Goal: Communication & Community: Answer question/provide support

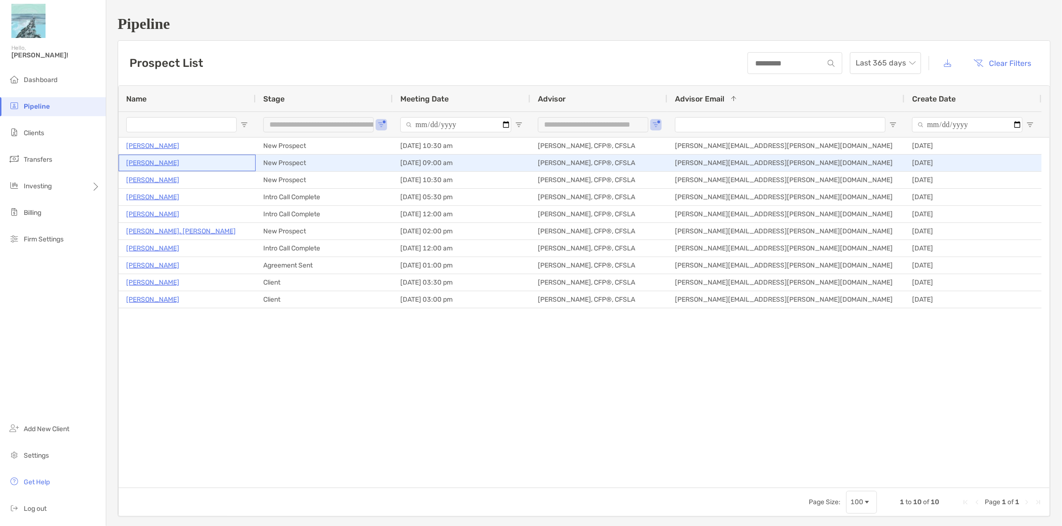
click at [163, 163] on p "[PERSON_NAME]" at bounding box center [152, 163] width 53 height 12
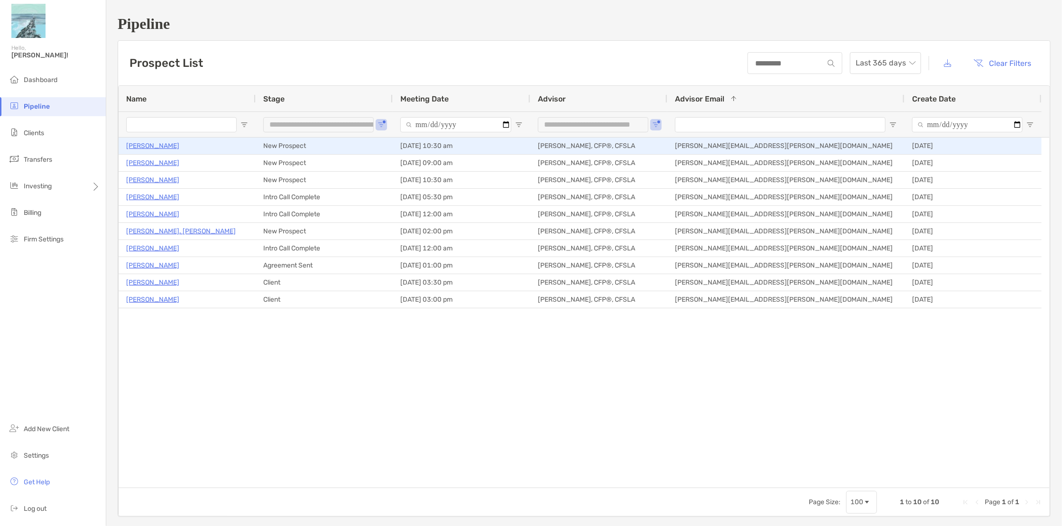
click at [151, 145] on p "Douglas Grant" at bounding box center [152, 146] width 53 height 12
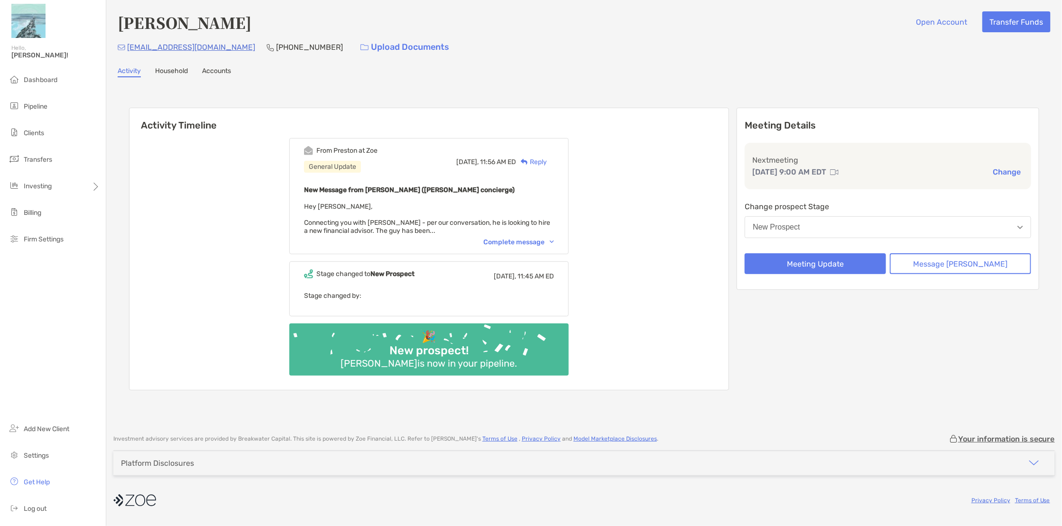
click at [509, 242] on div "Complete message" at bounding box center [518, 242] width 71 height 8
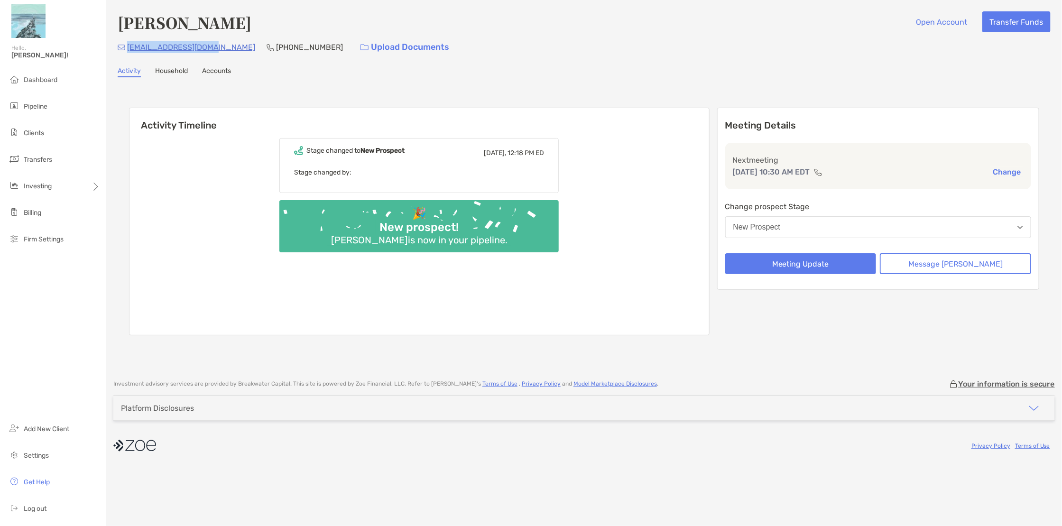
drag, startPoint x: 211, startPoint y: 46, endPoint x: 128, endPoint y: 51, distance: 83.1
click at [128, 51] on div "[EMAIL_ADDRESS][DOMAIN_NAME] [PHONE_NUMBER] Upload Documents" at bounding box center [584, 47] width 933 height 20
copy p "[EMAIL_ADDRESS][DOMAIN_NAME]"
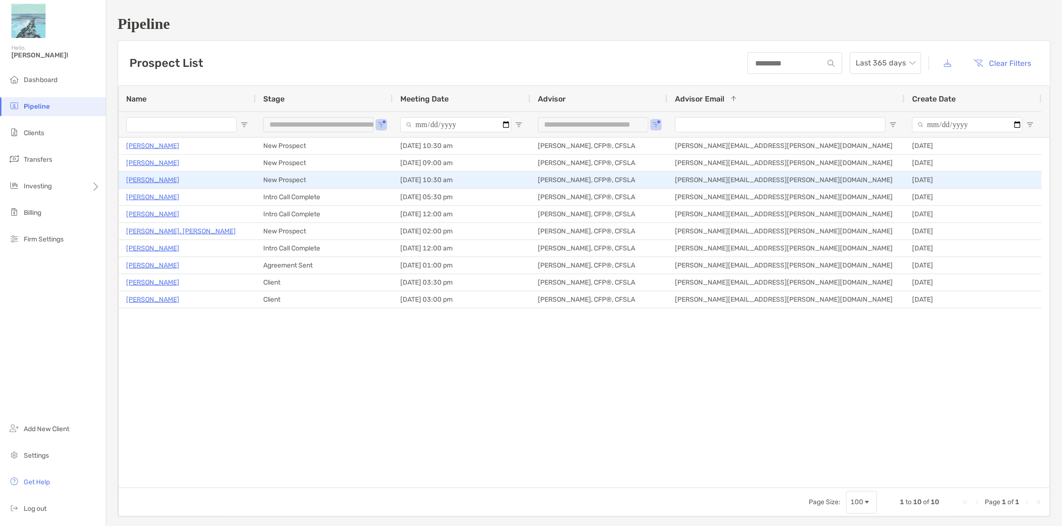
click at [147, 180] on p "[PERSON_NAME]" at bounding box center [152, 180] width 53 height 12
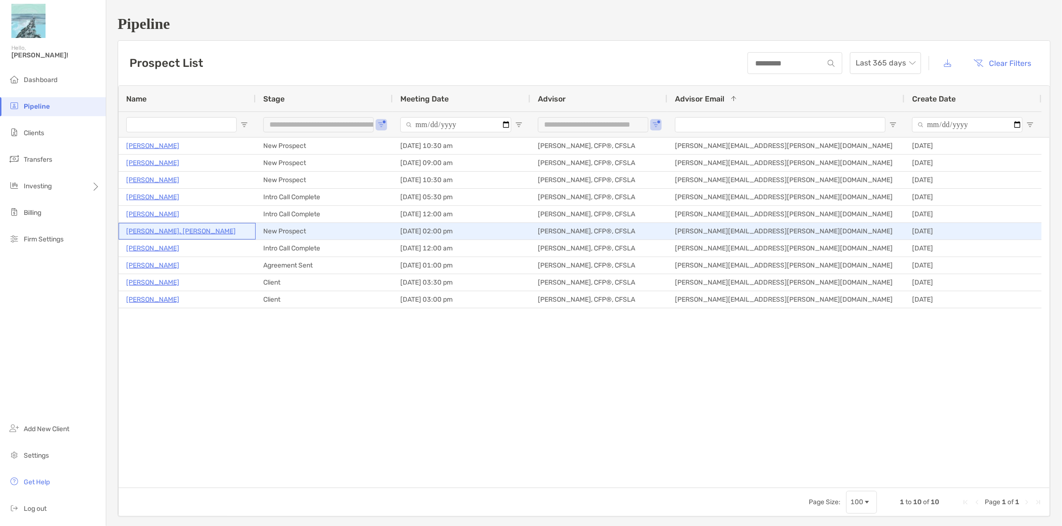
click at [155, 230] on p "Mark St. Pierre" at bounding box center [181, 231] width 110 height 12
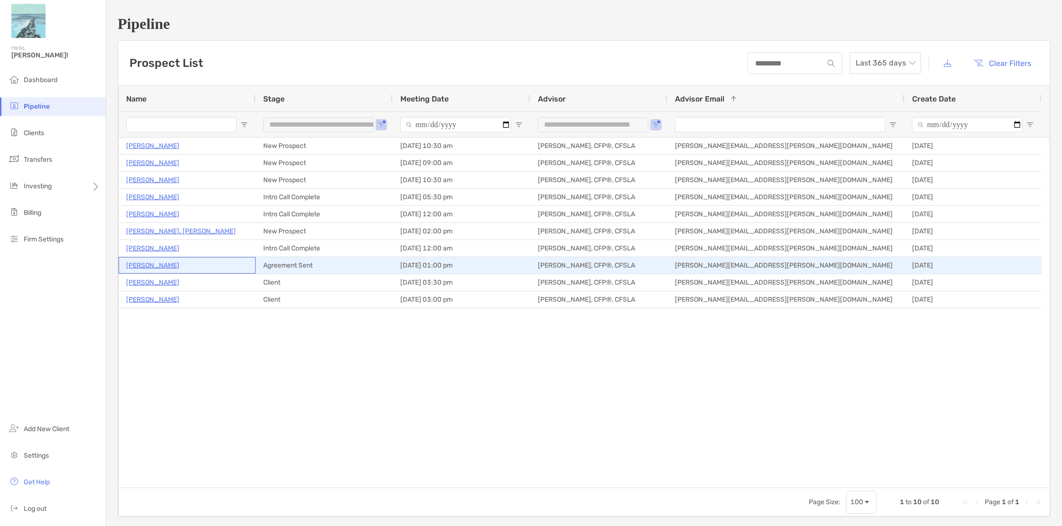
click at [150, 265] on p "Rene Robert" at bounding box center [152, 265] width 53 height 12
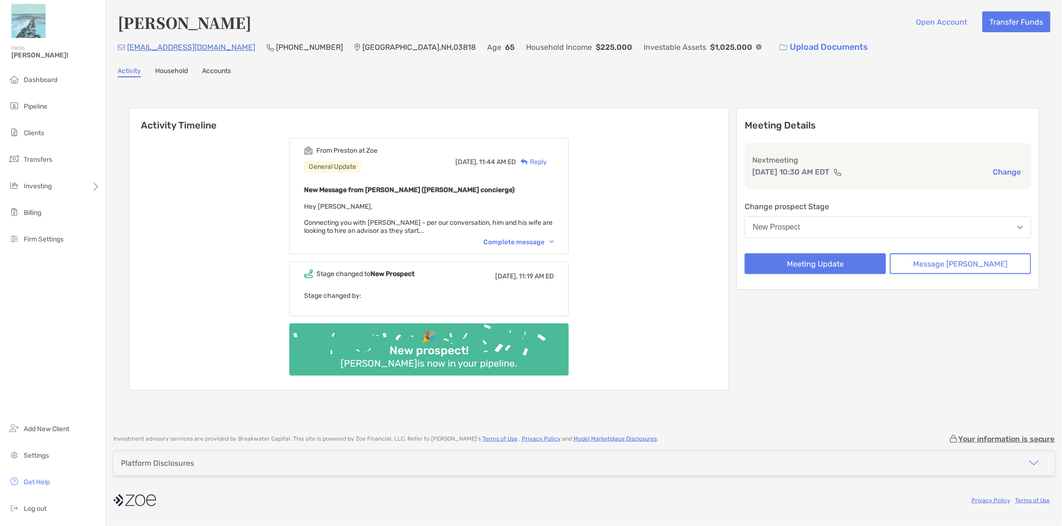
click at [539, 239] on div "Complete message" at bounding box center [518, 242] width 71 height 8
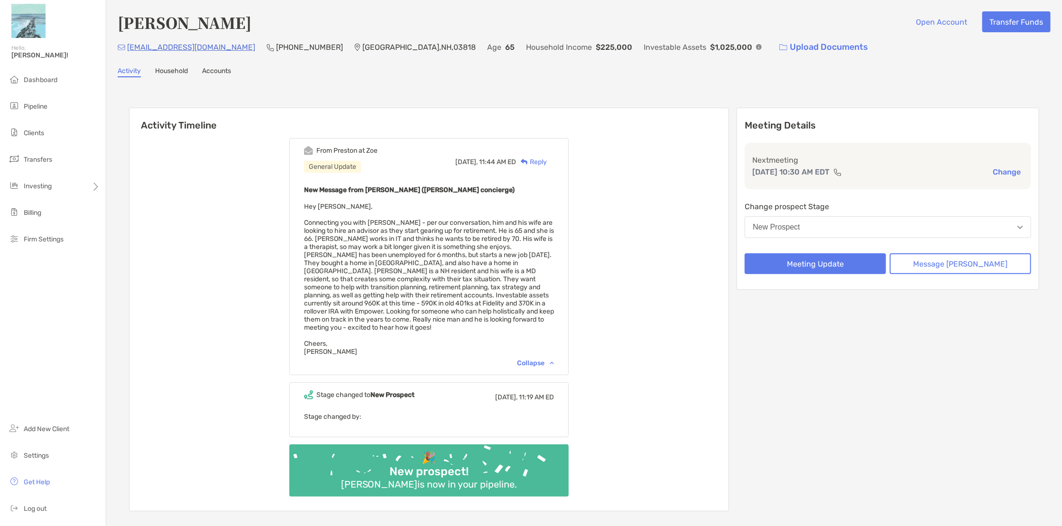
click at [208, 47] on div "gavgabb@gmail.com (301) 651-4683 Albany , NH , 03818 Age 65 Household Income $2…" at bounding box center [584, 47] width 933 height 20
drag, startPoint x: 207, startPoint y: 46, endPoint x: 129, endPoint y: 48, distance: 78.3
click at [129, 48] on div "gavgabb@gmail.com (301) 651-4683 Albany , NH , 03818 Age 65 Household Income $2…" at bounding box center [584, 47] width 933 height 20
copy p "gavgabb@gmail.com"
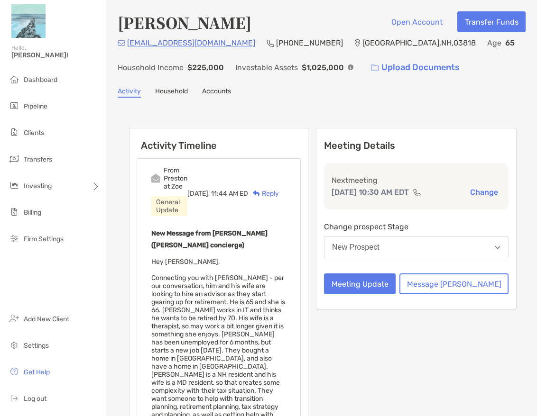
click at [260, 21] on div "Gavin Brennan Open Account Transfer Funds" at bounding box center [322, 22] width 408 height 22
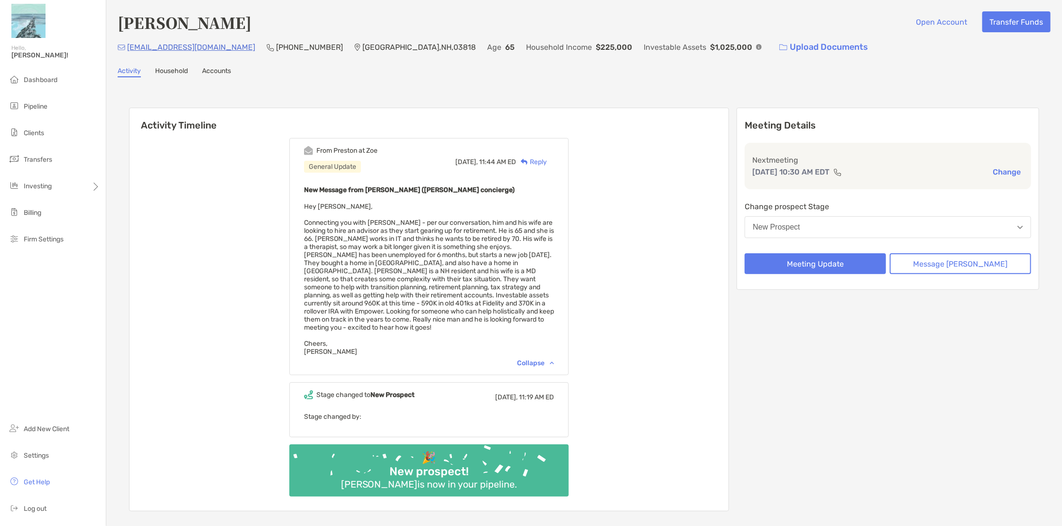
click at [547, 159] on div "Reply" at bounding box center [531, 162] width 31 height 10
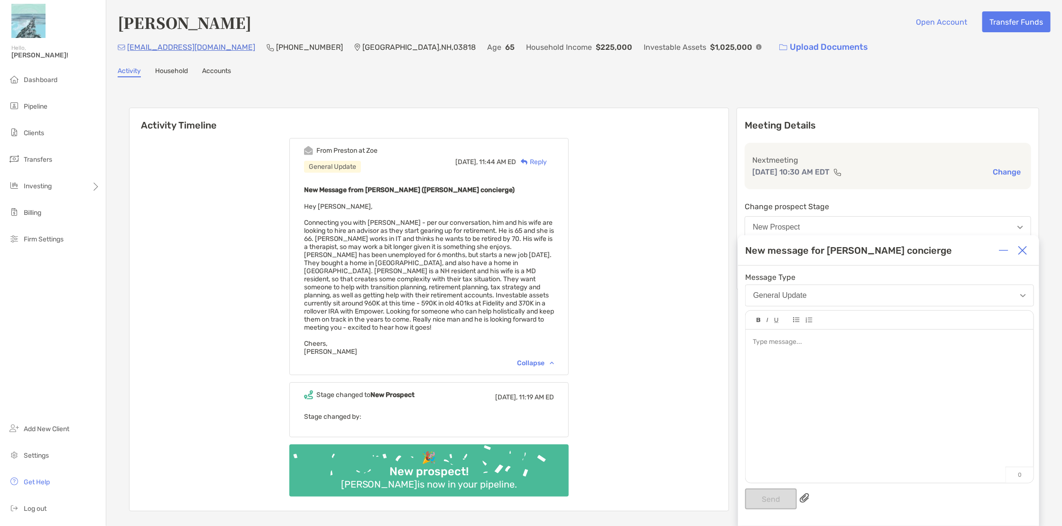
drag, startPoint x: 806, startPoint y: 370, endPoint x: 801, endPoint y: 373, distance: 5.3
click at [805, 371] on div at bounding box center [889, 402] width 288 height 144
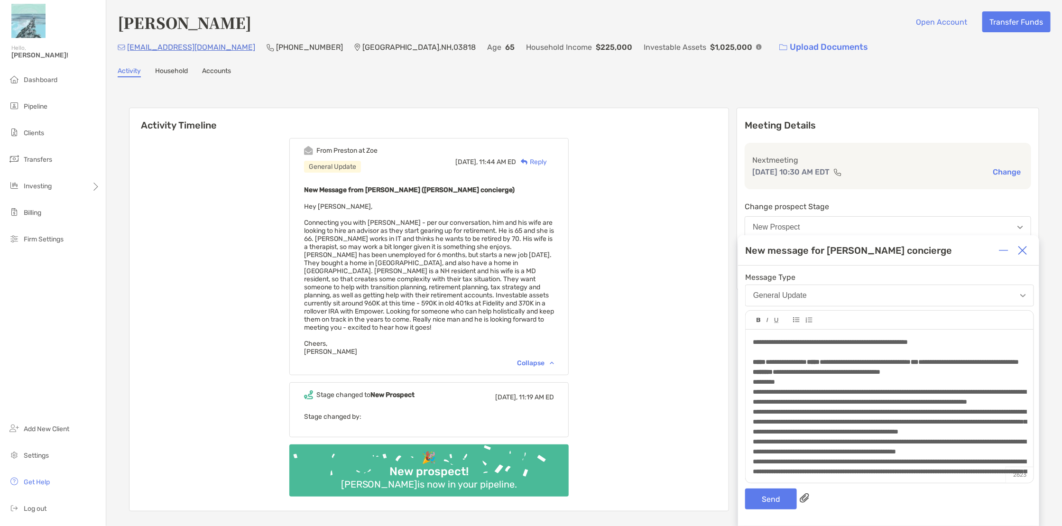
scroll to position [430, 0]
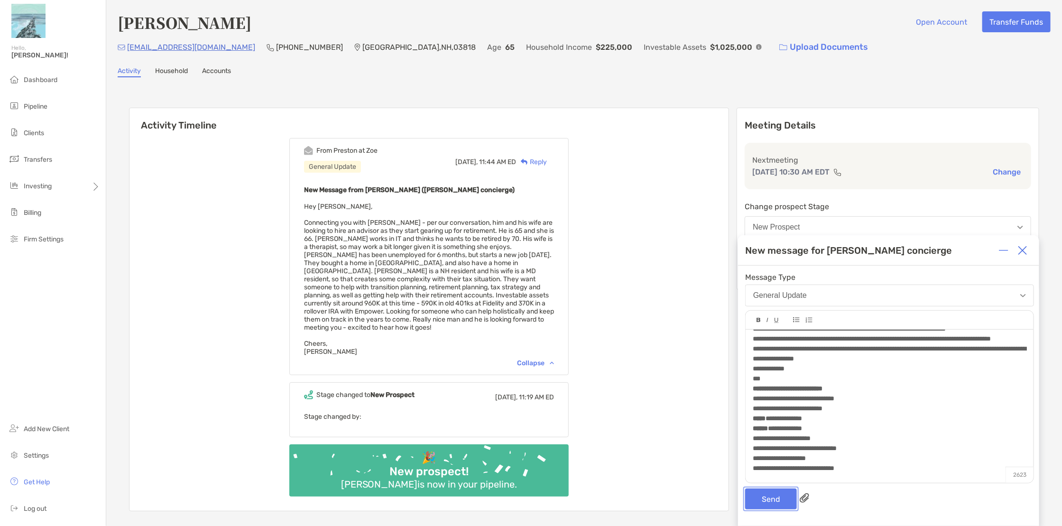
click at [764, 497] on button "Send" at bounding box center [771, 498] width 52 height 21
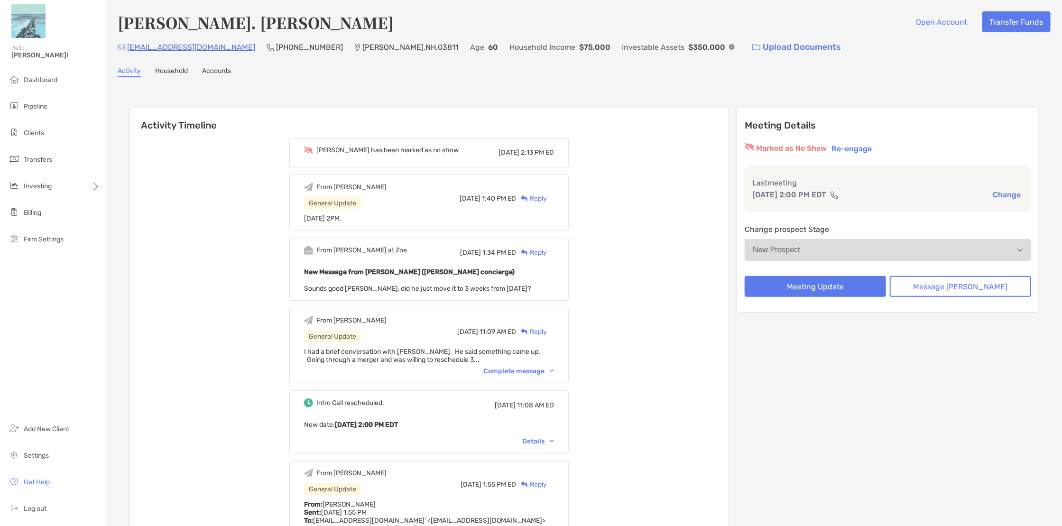
click at [547, 196] on div "Reply" at bounding box center [531, 198] width 31 height 10
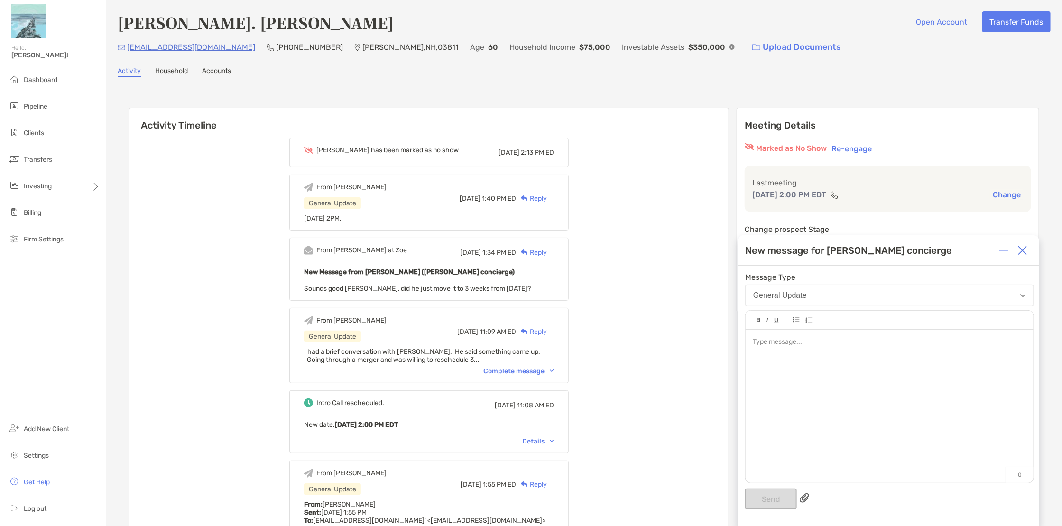
click at [773, 341] on div at bounding box center [889, 342] width 273 height 10
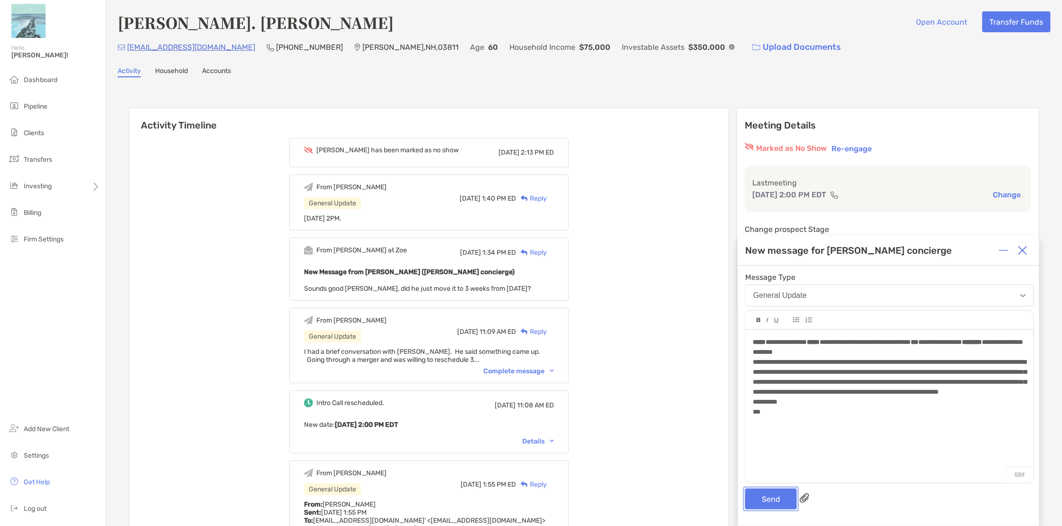
click at [773, 499] on button "Send" at bounding box center [771, 498] width 52 height 21
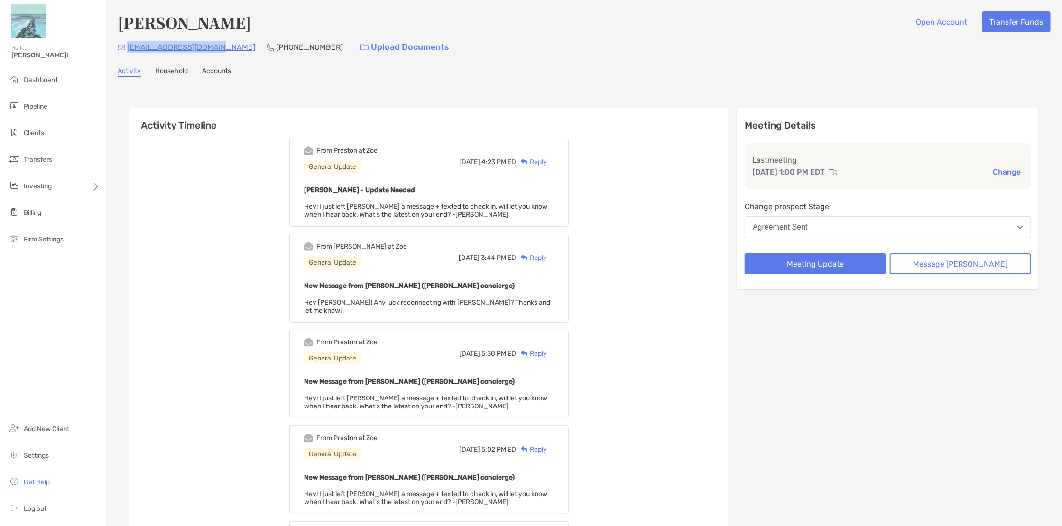
drag, startPoint x: 221, startPoint y: 48, endPoint x: 126, endPoint y: 55, distance: 95.6
click at [126, 55] on div "r_r_robert@hotmail.com (413) 822-9718 Upload Documents" at bounding box center [584, 47] width 933 height 20
copy p "[EMAIL_ADDRESS][DOMAIN_NAME]"
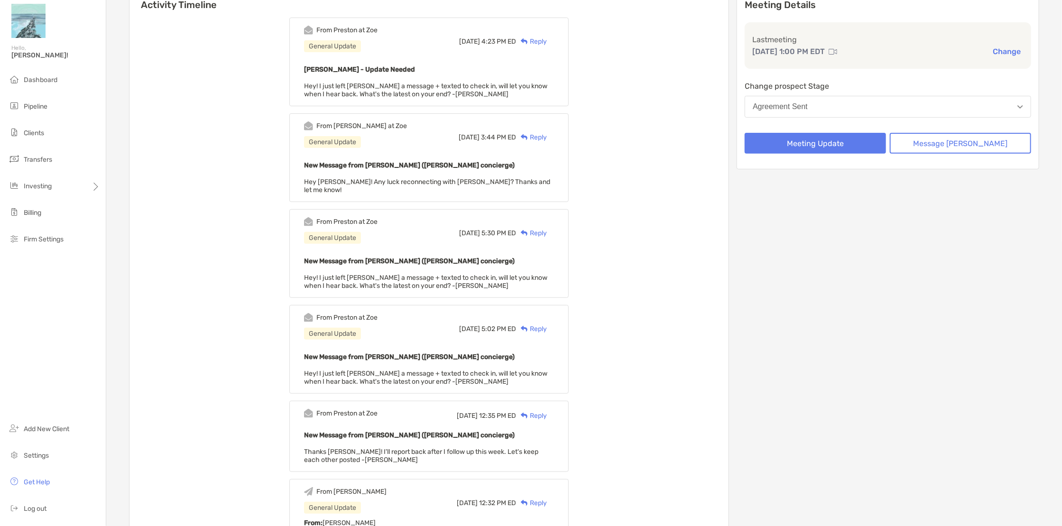
scroll to position [119, 0]
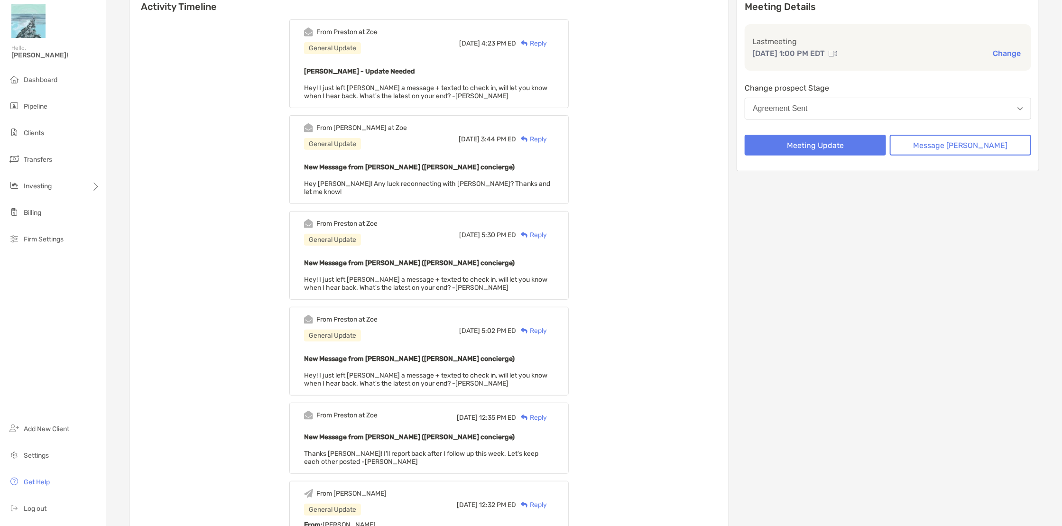
click at [397, 90] on span "Hey! I just left Rene Robert a message + texted to check in, will let you know …" at bounding box center [425, 92] width 243 height 16
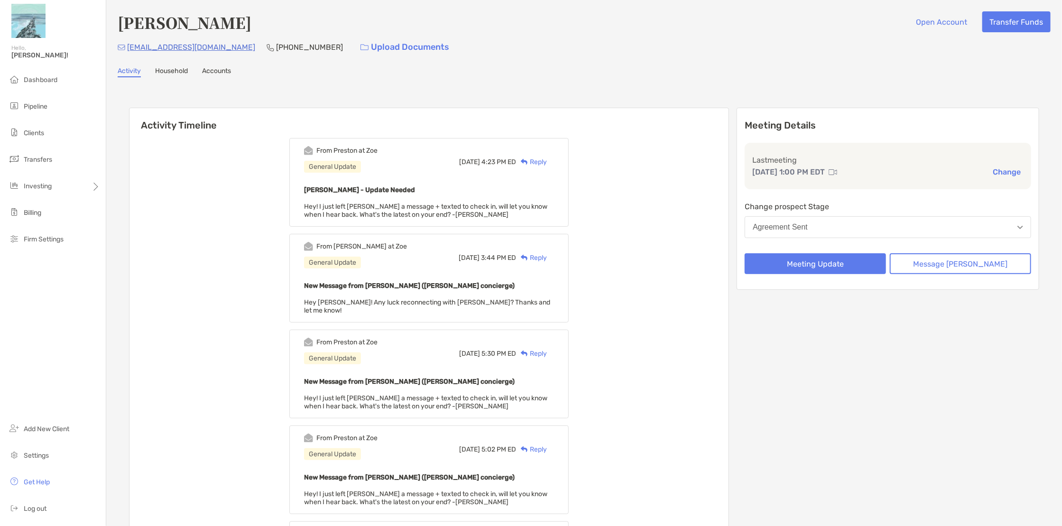
click at [547, 159] on div "Reply" at bounding box center [531, 162] width 31 height 10
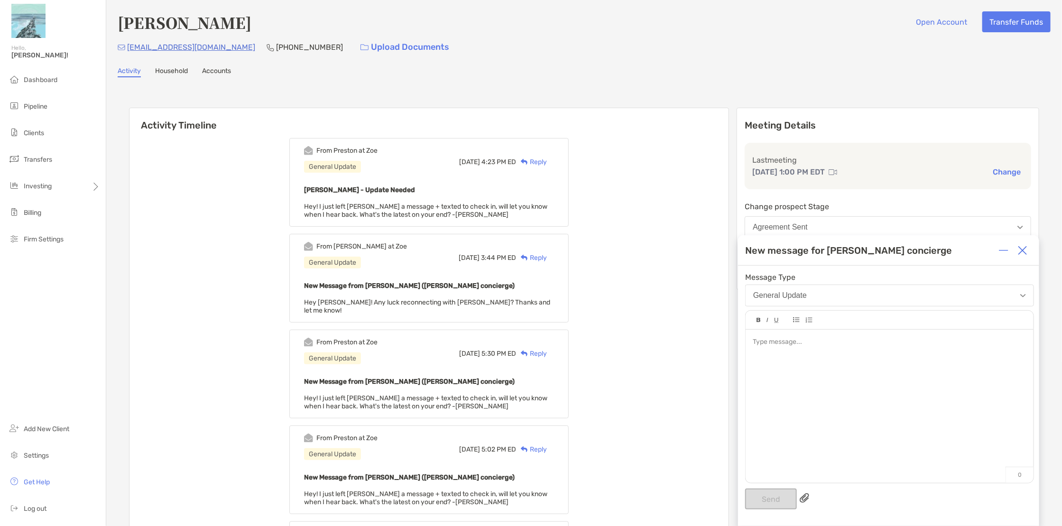
click at [547, 160] on div "Reply" at bounding box center [531, 162] width 31 height 10
drag, startPoint x: 846, startPoint y: 358, endPoint x: 834, endPoint y: 358, distance: 11.9
click at [842, 359] on div at bounding box center [889, 402] width 288 height 144
click at [785, 494] on button "Send" at bounding box center [771, 498] width 52 height 21
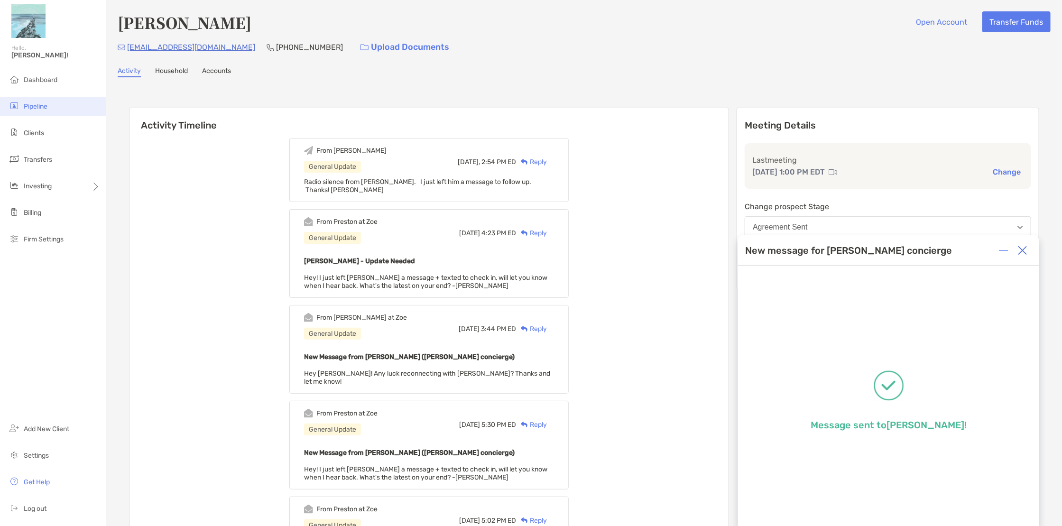
click at [53, 101] on li "Pipeline" at bounding box center [53, 106] width 106 height 19
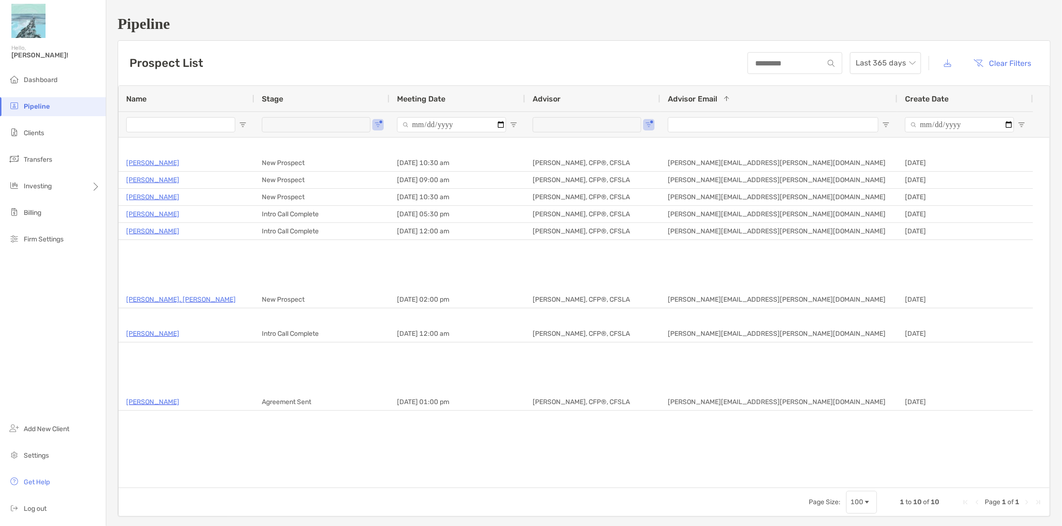
type input "**********"
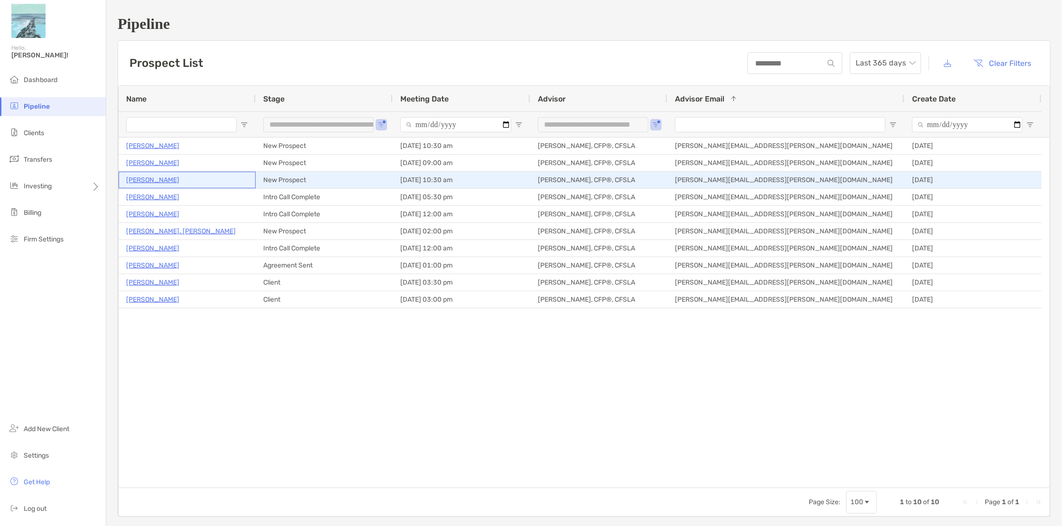
click at [152, 180] on p "Gavin Brennan" at bounding box center [152, 180] width 53 height 12
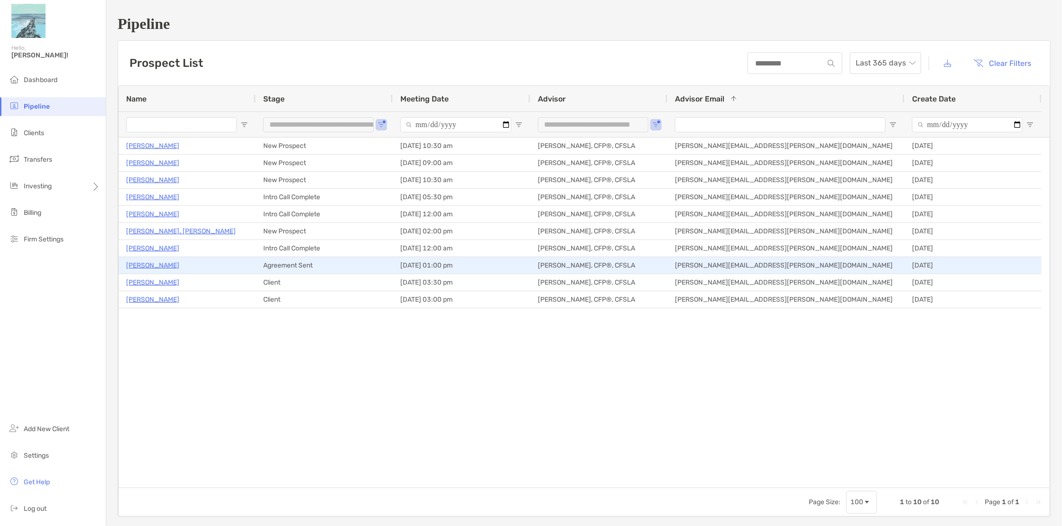
click at [147, 268] on p "[PERSON_NAME]" at bounding box center [152, 265] width 53 height 12
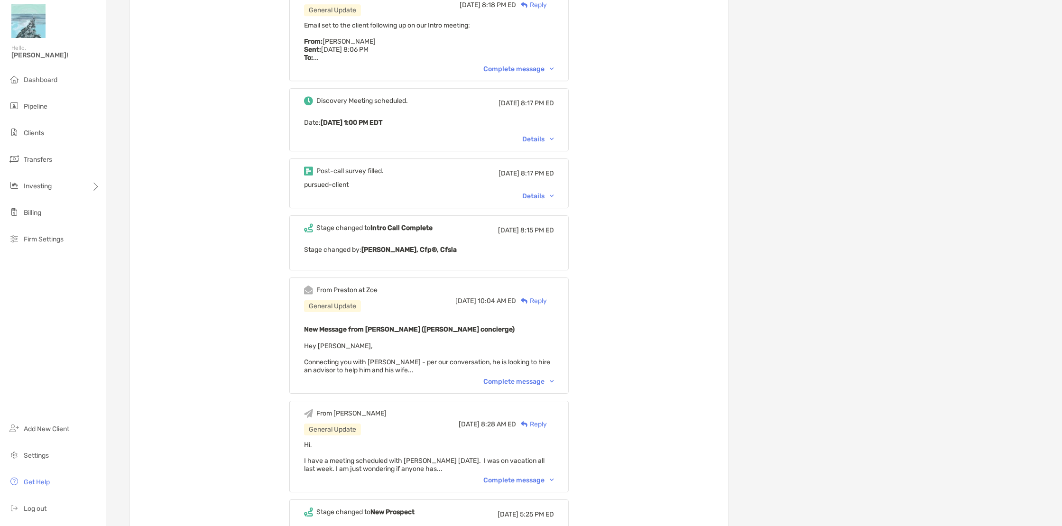
scroll to position [1660, 0]
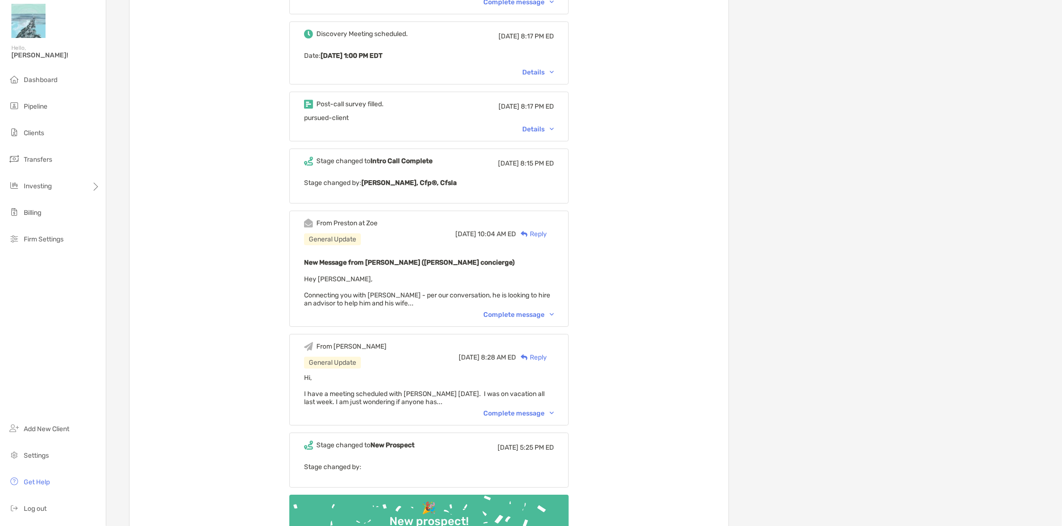
click at [515, 409] on div "Complete message" at bounding box center [518, 413] width 71 height 8
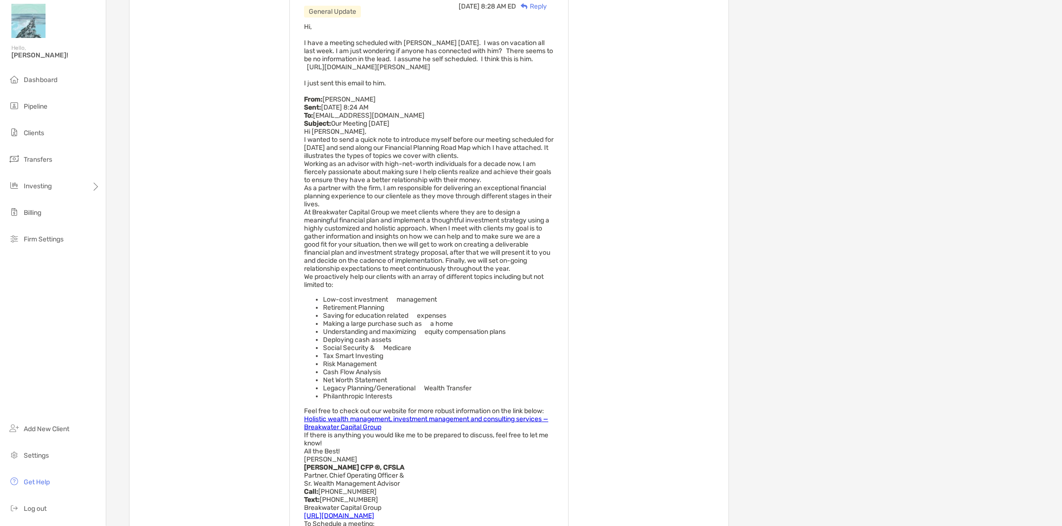
scroll to position [2015, 0]
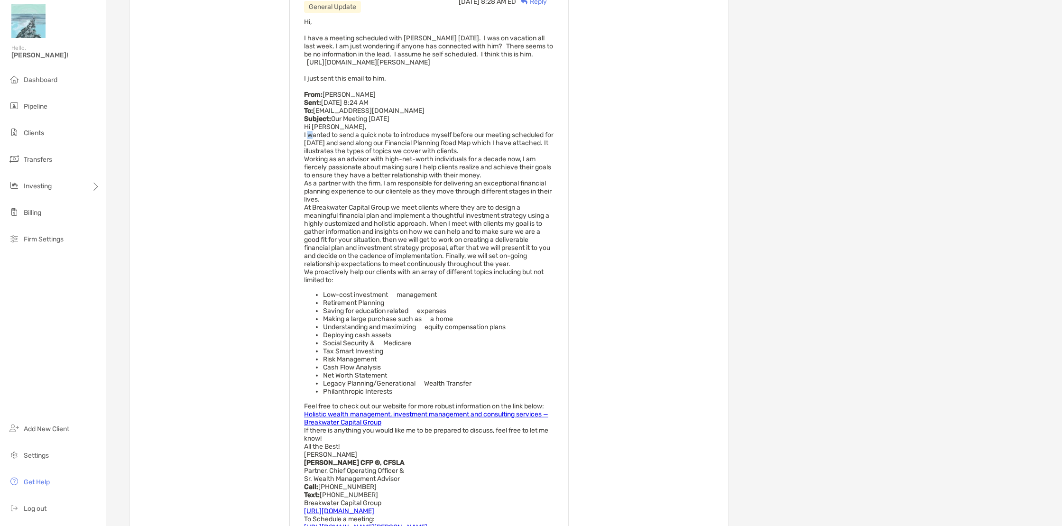
click at [323, 93] on span "Hi, I have a meeting scheduled with Renee tomorrow. I was on vacation all last …" at bounding box center [429, 274] width 250 height 513
click at [319, 93] on div "From Thomas General Update Mon, Aug 4 8:28 AM ED Reply Hi, I have a meeting sch…" at bounding box center [428, 264] width 279 height 572
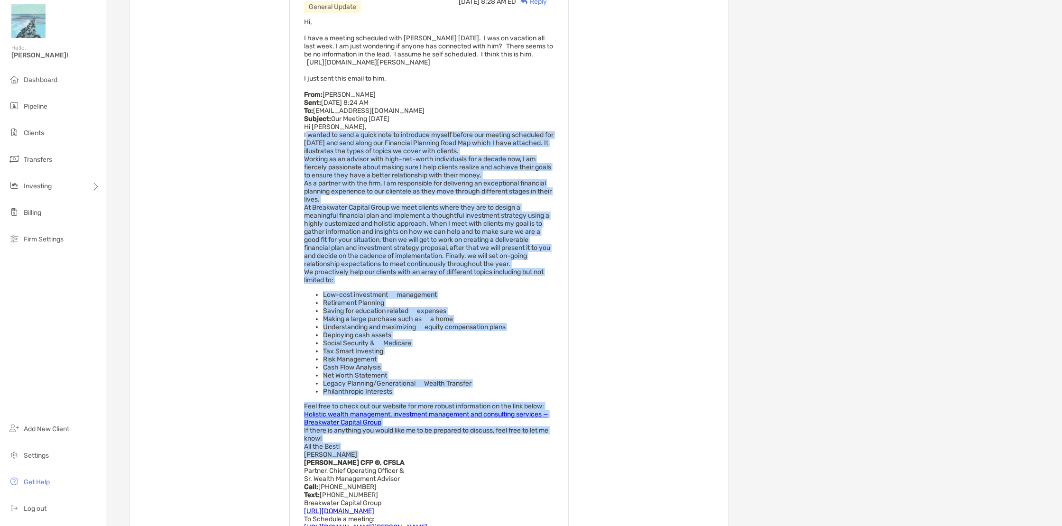
drag, startPoint x: 319, startPoint y: 93, endPoint x: 431, endPoint y: 404, distance: 330.6
click at [431, 404] on div "From Thomas General Update Mon, Aug 4 8:28 AM ED Reply Hi, I have a meeting sch…" at bounding box center [428, 264] width 279 height 572
copy span "I wanted to send a quick note to introduce myself before our meeting scheduled …"
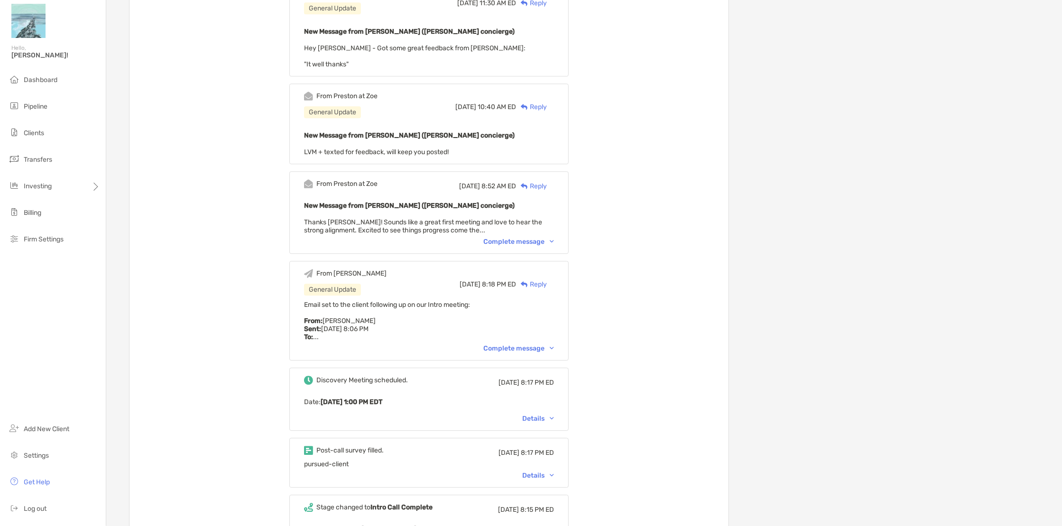
scroll to position [1304, 0]
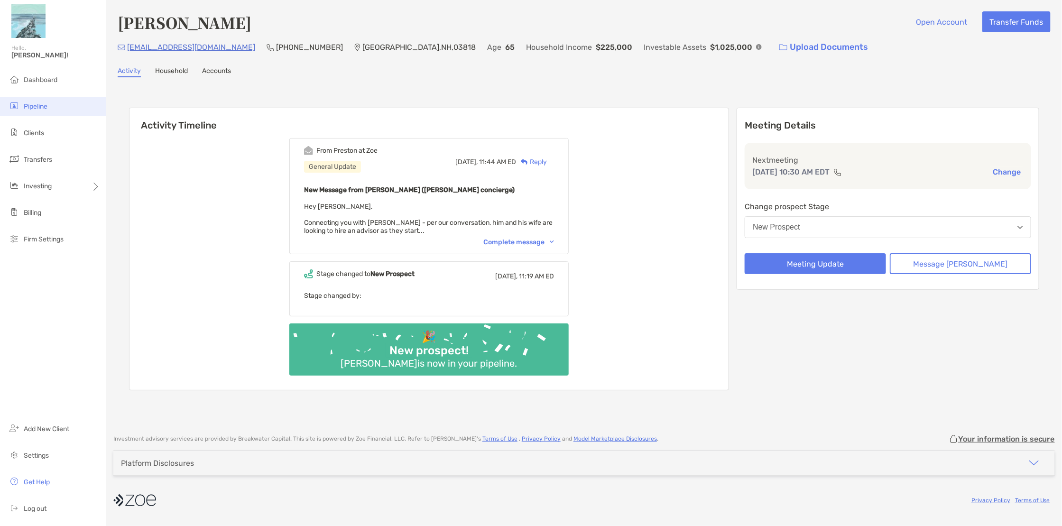
click at [45, 110] on li "Pipeline" at bounding box center [53, 106] width 106 height 19
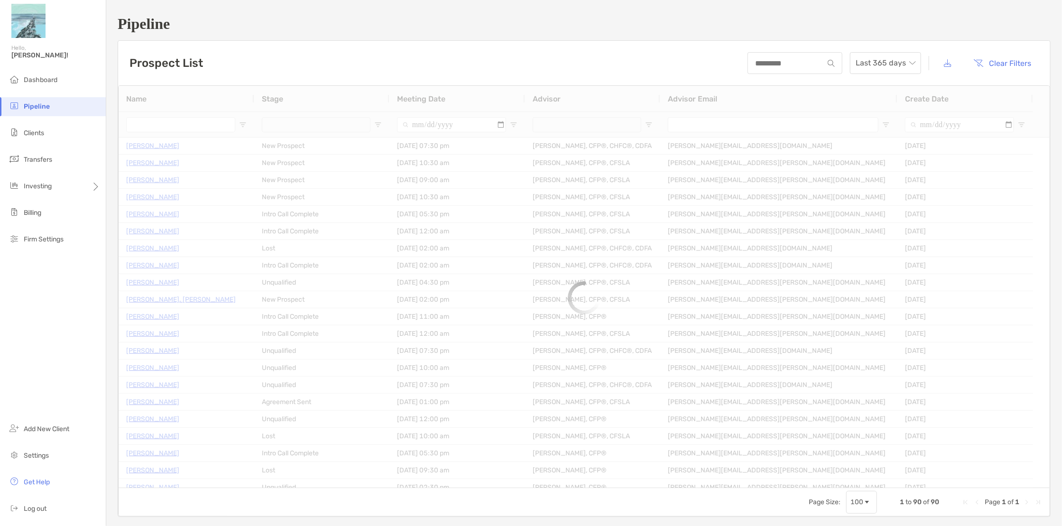
type input "**********"
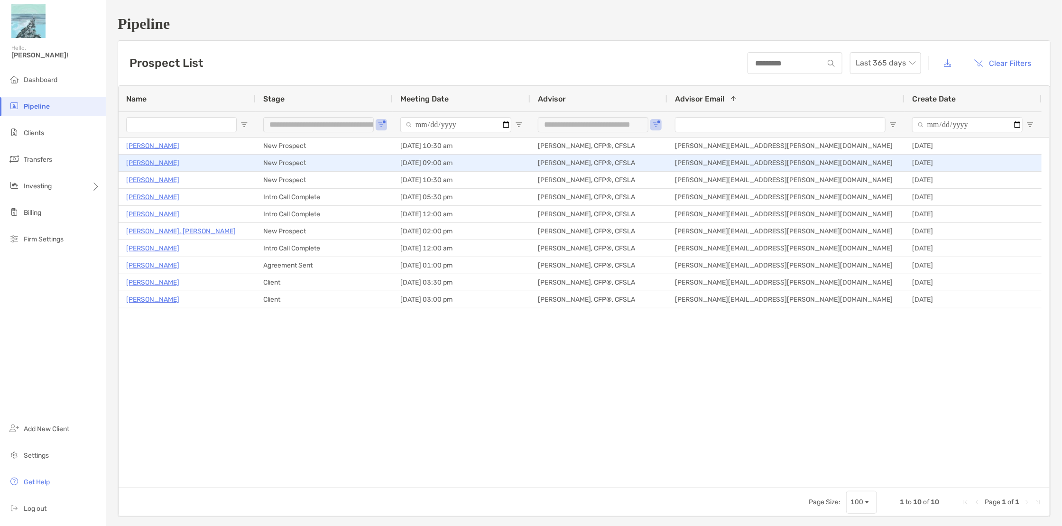
click at [162, 160] on p "[PERSON_NAME]" at bounding box center [152, 163] width 53 height 12
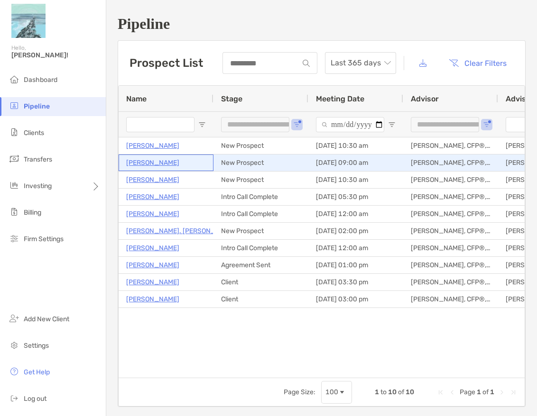
click at [161, 162] on p "[PERSON_NAME]" at bounding box center [152, 163] width 53 height 12
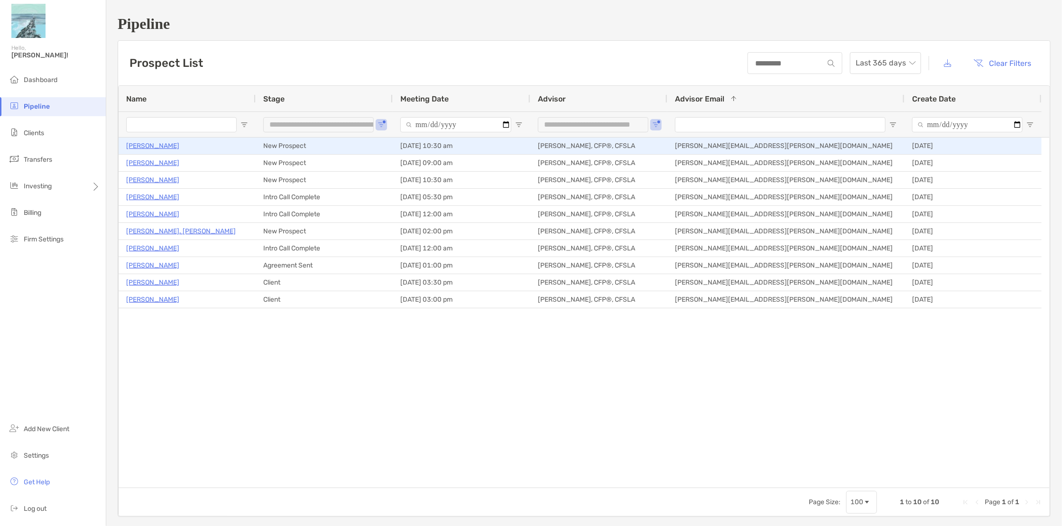
click at [161, 146] on p "Douglas Grant" at bounding box center [152, 146] width 53 height 12
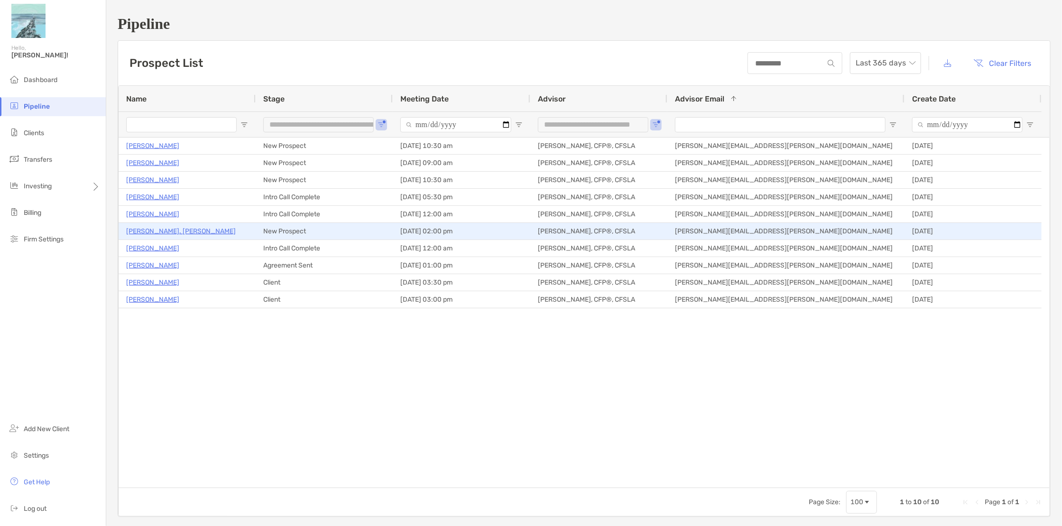
click at [164, 230] on p "Mark St. Pierre" at bounding box center [181, 231] width 110 height 12
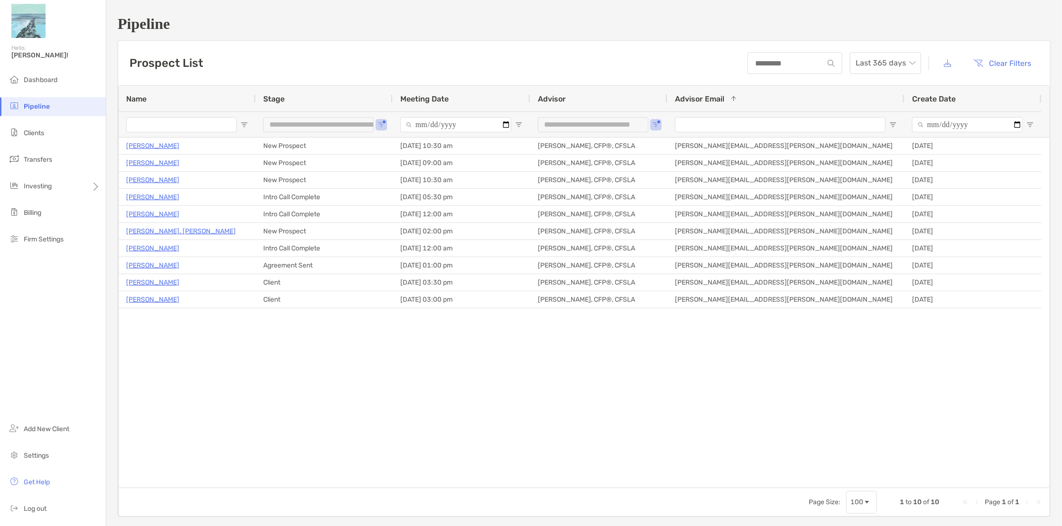
click at [219, 16] on h1 "Pipeline" at bounding box center [584, 24] width 933 height 18
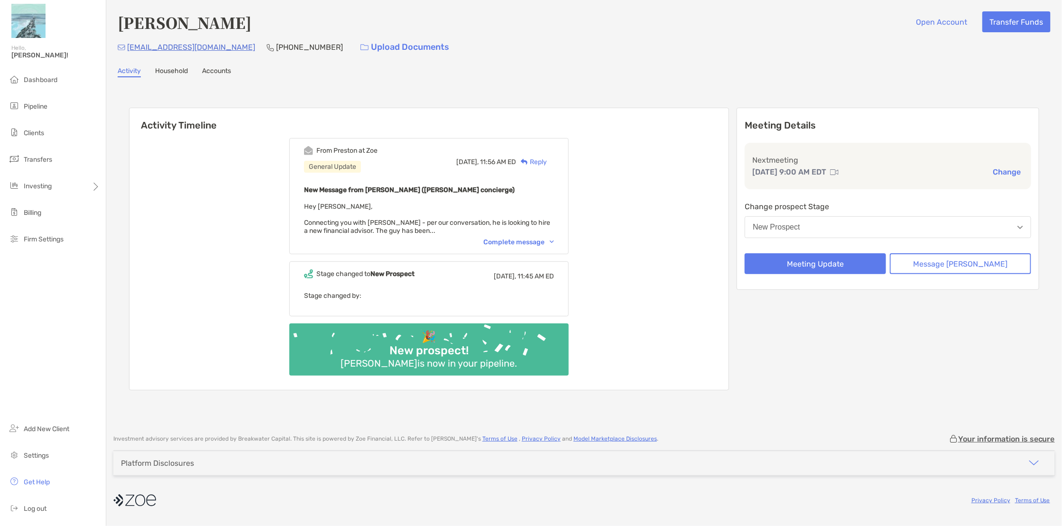
click at [510, 239] on div "Complete message" at bounding box center [518, 242] width 71 height 8
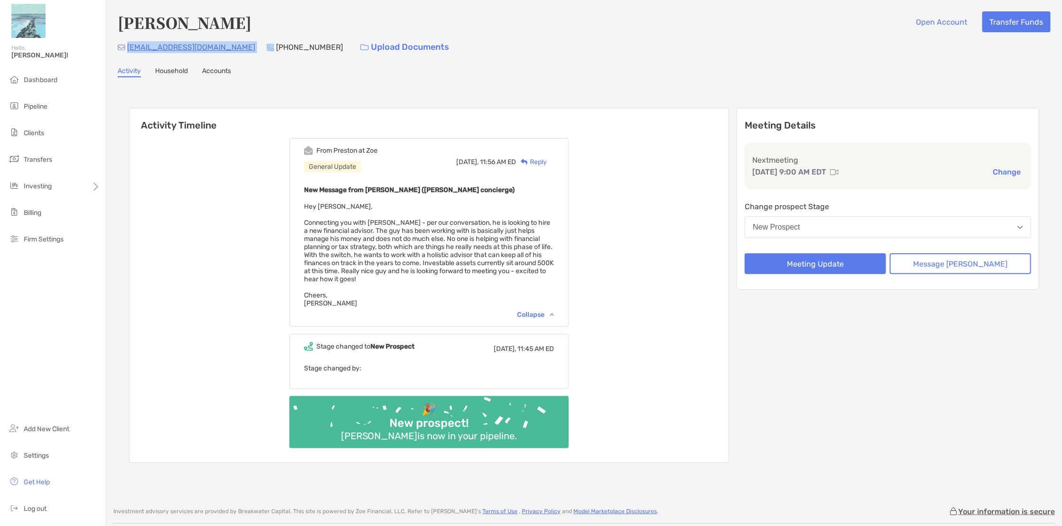
drag, startPoint x: 223, startPoint y: 46, endPoint x: 128, endPoint y: 53, distance: 95.6
click at [128, 53] on div "shawnozolins@gmail.com (508) 254-2290 Upload Documents" at bounding box center [584, 47] width 933 height 20
copy p "[EMAIL_ADDRESS][DOMAIN_NAME]"
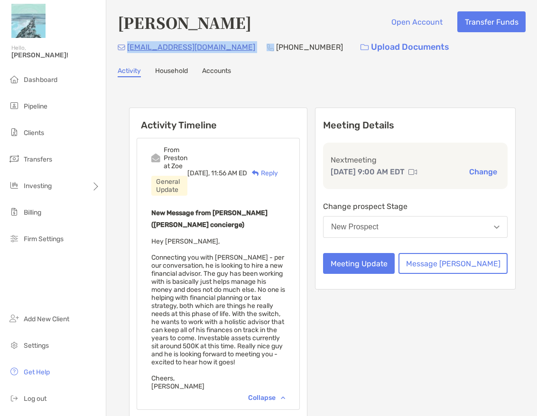
copy p "[EMAIL_ADDRESS][DOMAIN_NAME]"
click at [87, 77] on li "Dashboard" at bounding box center [53, 80] width 106 height 19
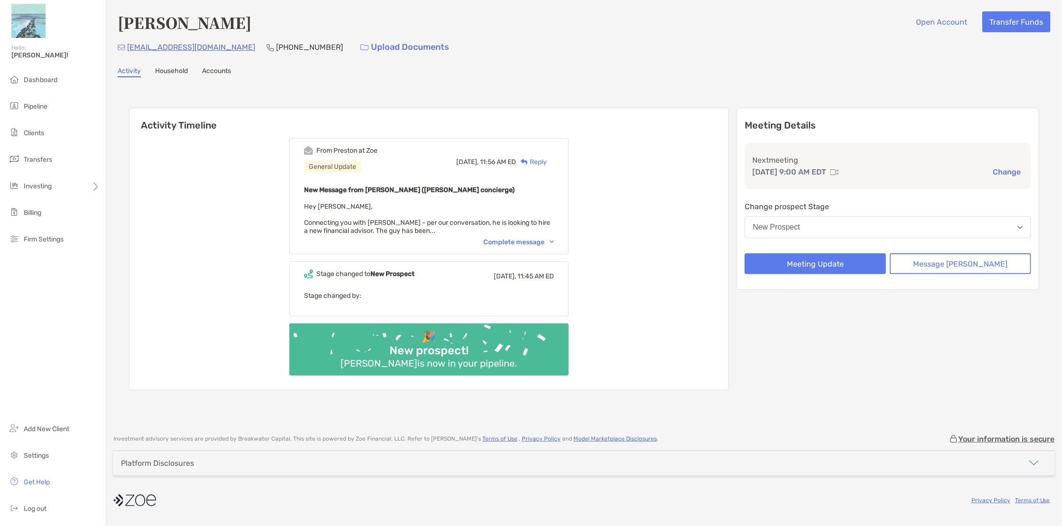
click at [547, 161] on div "Reply" at bounding box center [531, 162] width 31 height 10
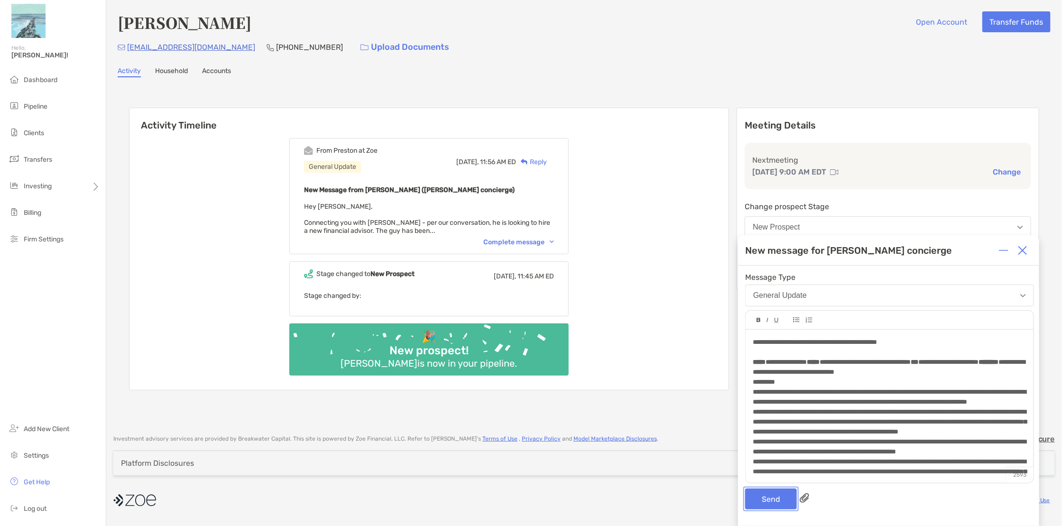
click at [777, 508] on button "Send" at bounding box center [771, 498] width 52 height 21
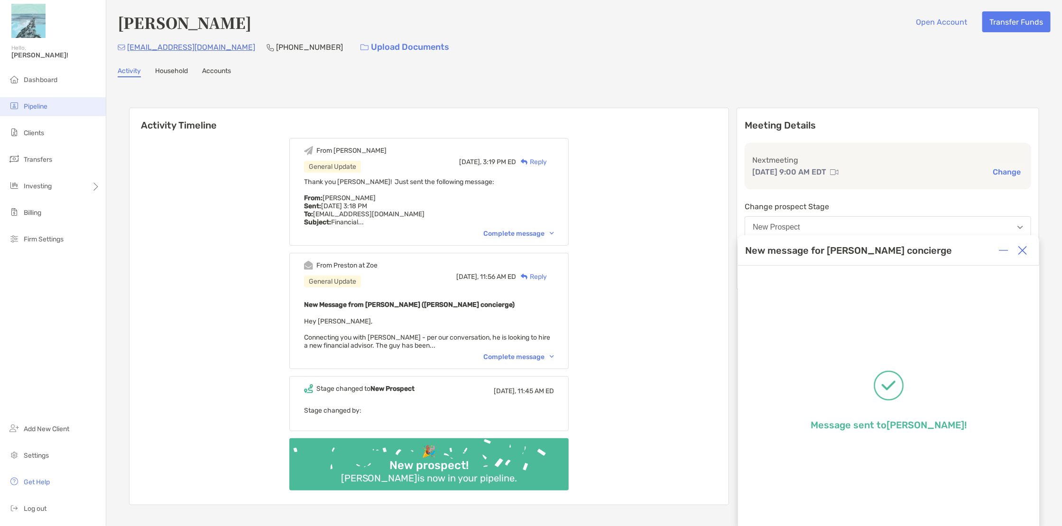
click at [53, 107] on li "Pipeline" at bounding box center [53, 106] width 106 height 19
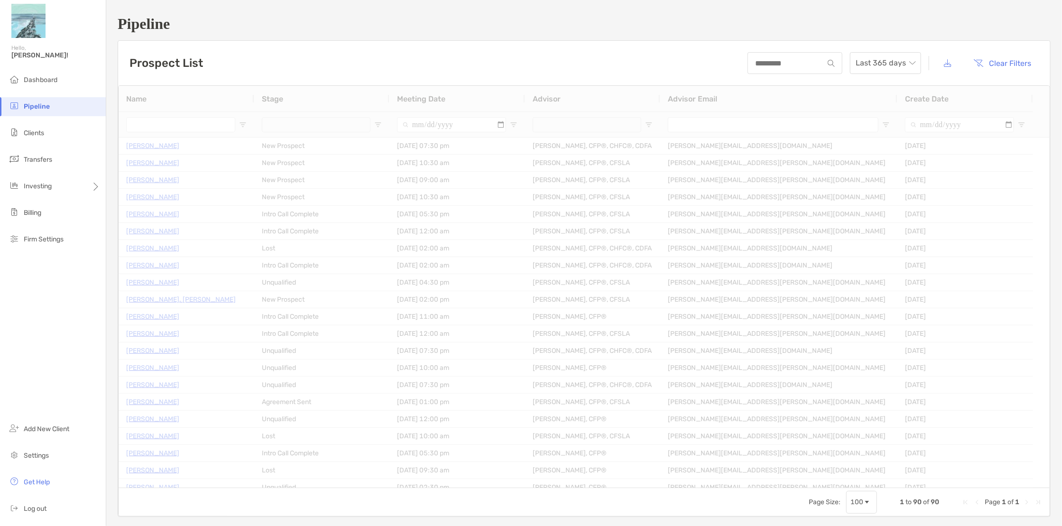
type input "**********"
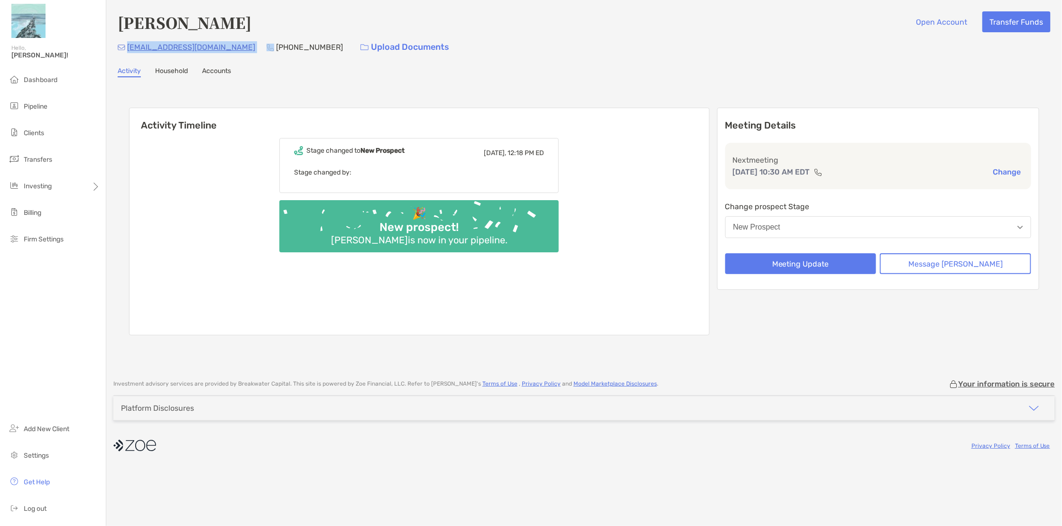
drag, startPoint x: 216, startPoint y: 53, endPoint x: 129, endPoint y: 51, distance: 86.8
click at [129, 51] on div "[EMAIL_ADDRESS][DOMAIN_NAME] [PHONE_NUMBER] Upload Documents" at bounding box center [584, 47] width 933 height 20
drag, startPoint x: 253, startPoint y: 206, endPoint x: 287, endPoint y: 191, distance: 37.4
click at [254, 205] on div "Stage changed to New Prospect [DATE], 12:18 PM ED Stage changed by: 🎉 New prosp…" at bounding box center [419, 233] width 580 height 204
click at [931, 264] on button "Message [PERSON_NAME]" at bounding box center [955, 263] width 151 height 21
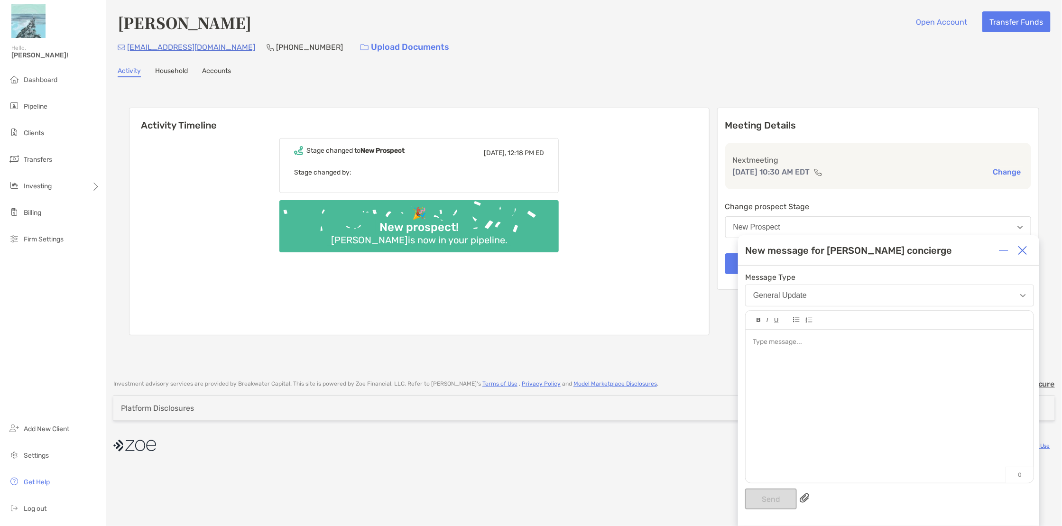
click at [822, 295] on button "General Update" at bounding box center [889, 296] width 289 height 22
drag, startPoint x: 925, startPoint y: 249, endPoint x: 910, endPoint y: 275, distance: 30.0
click at [925, 249] on div "New message for [PERSON_NAME] concierge" at bounding box center [888, 250] width 301 height 30
click at [840, 357] on div at bounding box center [889, 402] width 288 height 144
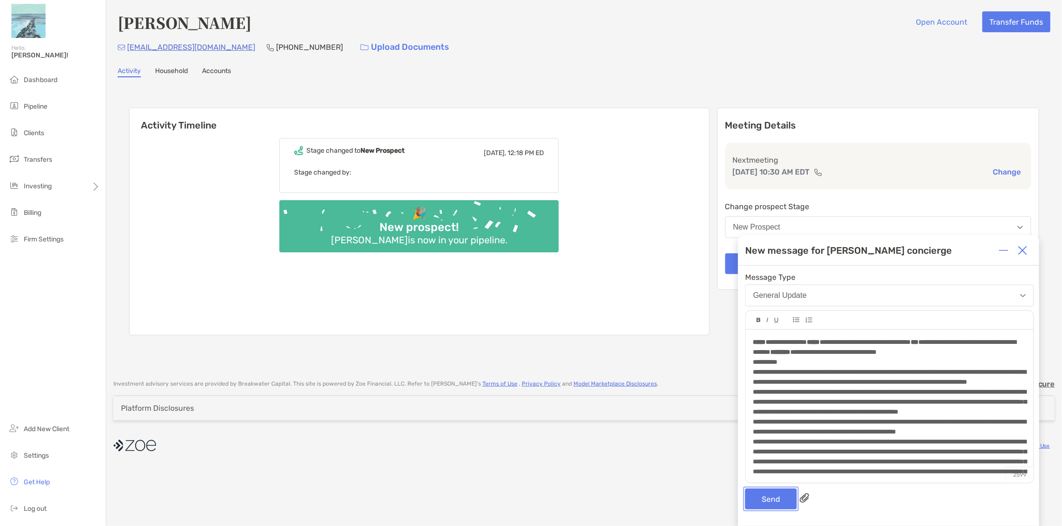
click at [773, 499] on button "Send" at bounding box center [771, 498] width 52 height 21
